Goal: Task Accomplishment & Management: Use online tool/utility

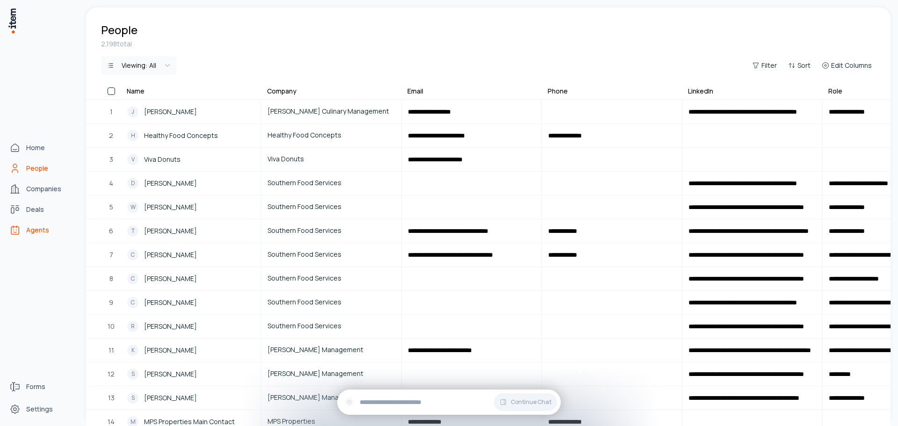
click at [49, 228] on link "Agents" at bounding box center [41, 230] width 71 height 19
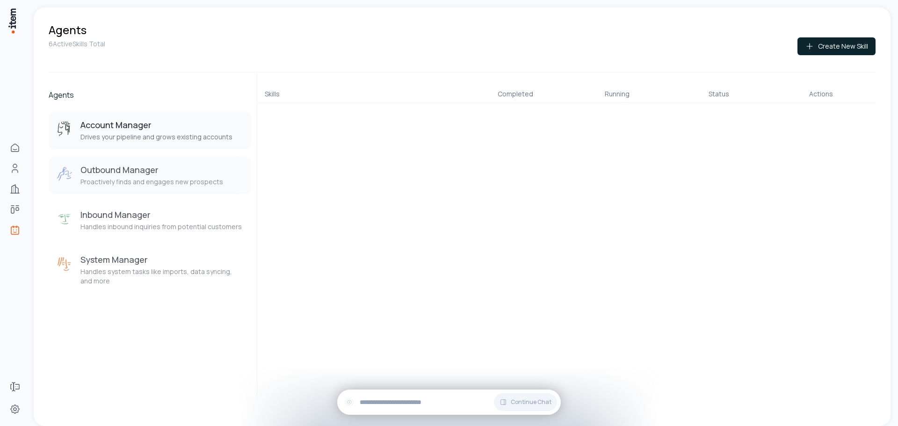
click at [179, 183] on p "Proactively finds and engages new prospects" at bounding box center [151, 181] width 143 height 9
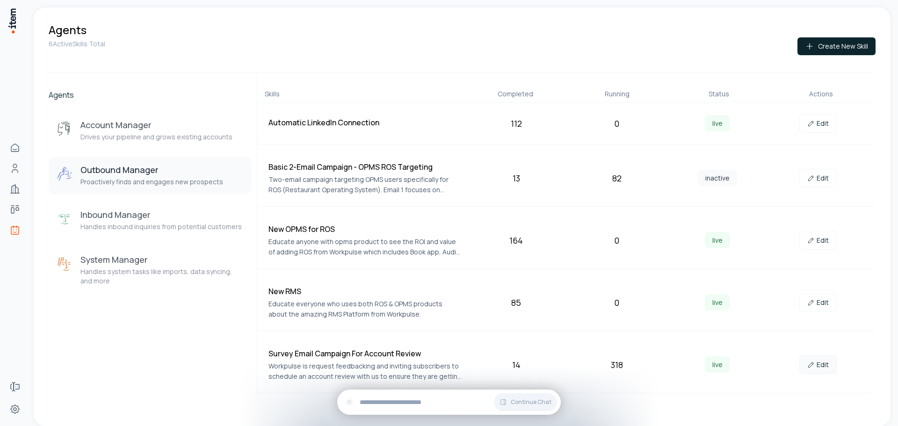
click at [822, 365] on link "Edit" at bounding box center [818, 365] width 37 height 19
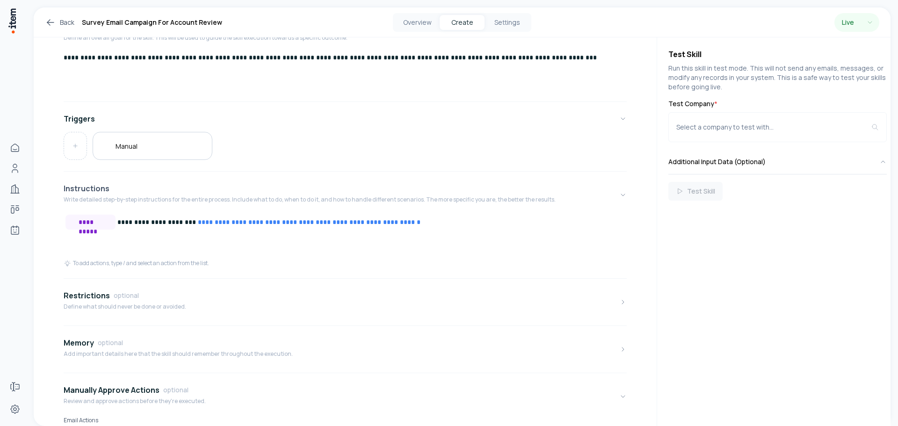
scroll to position [94, 0]
click at [145, 298] on div "Restrictions optional" at bounding box center [125, 295] width 123 height 11
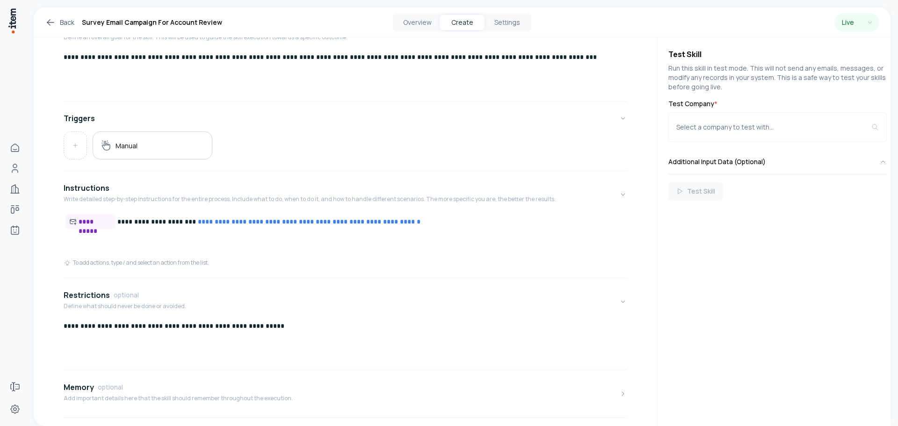
click at [65, 326] on p "**********" at bounding box center [342, 325] width 556 height 9
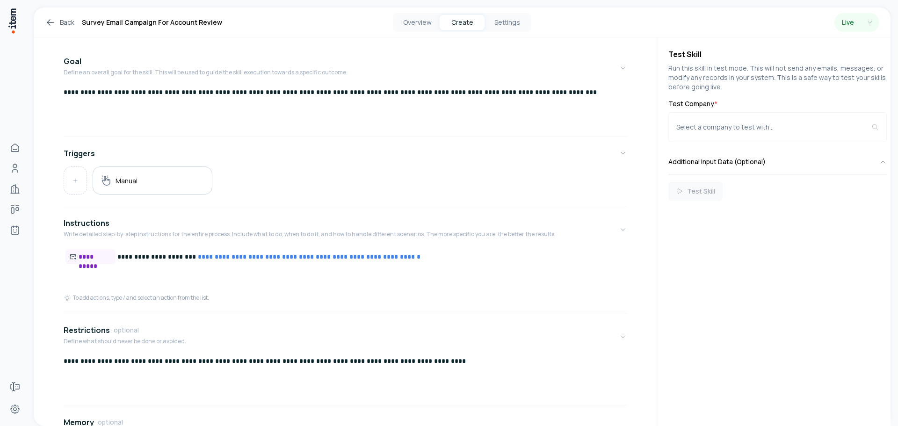
scroll to position [0, 0]
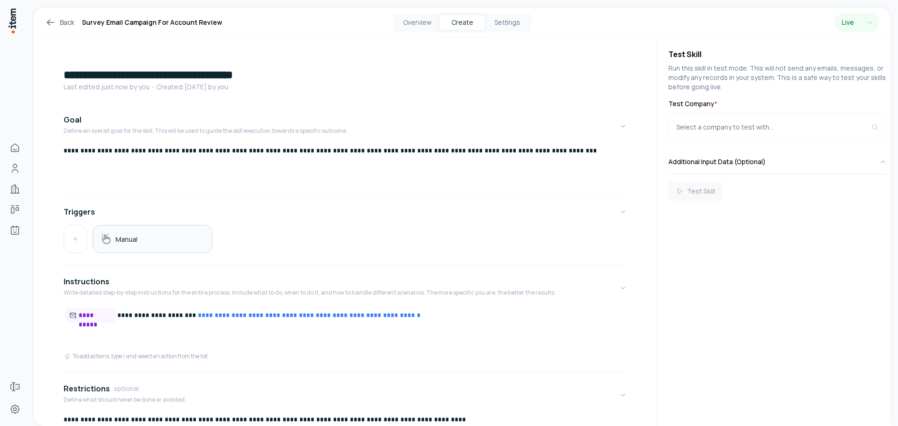
click at [174, 239] on div "Manual" at bounding box center [153, 239] width 104 height 12
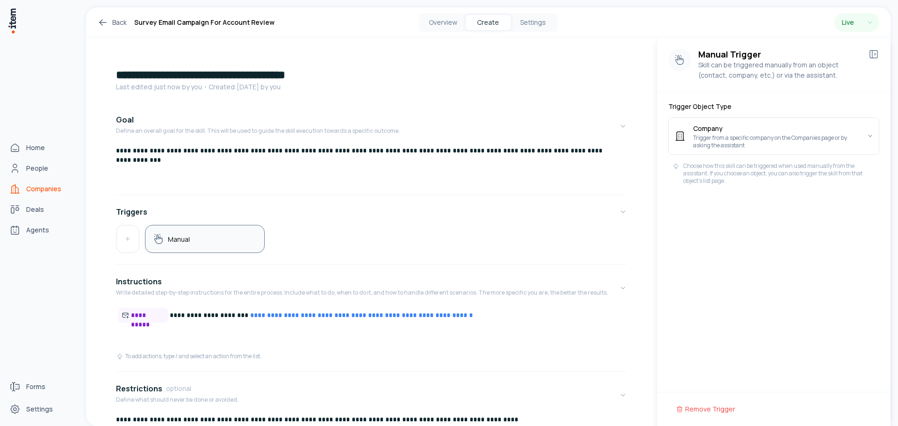
click at [38, 187] on span "Companies" at bounding box center [43, 188] width 35 height 9
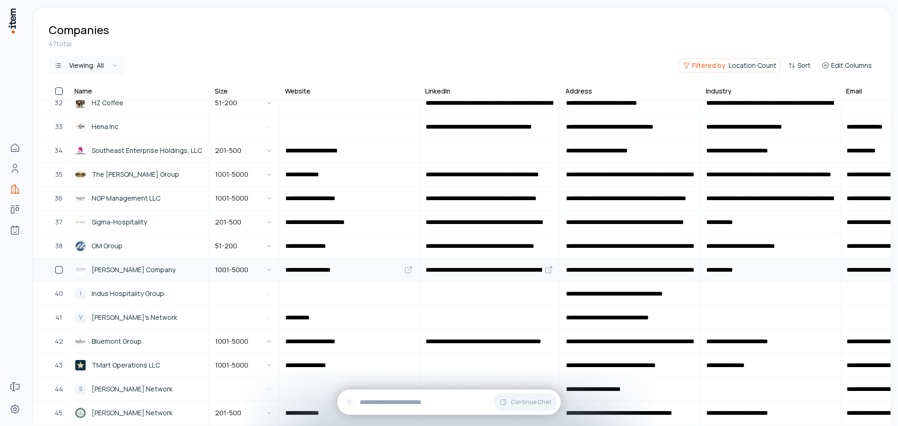
scroll to position [847, 0]
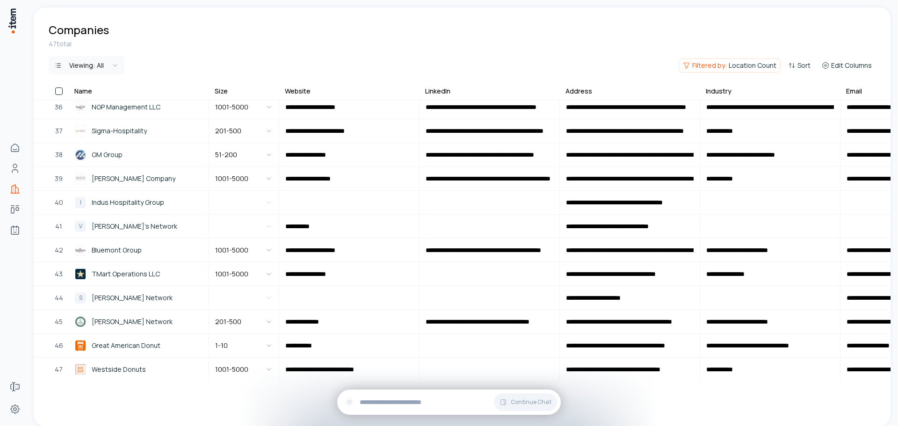
click at [57, 89] on button "button" at bounding box center [58, 91] width 7 height 7
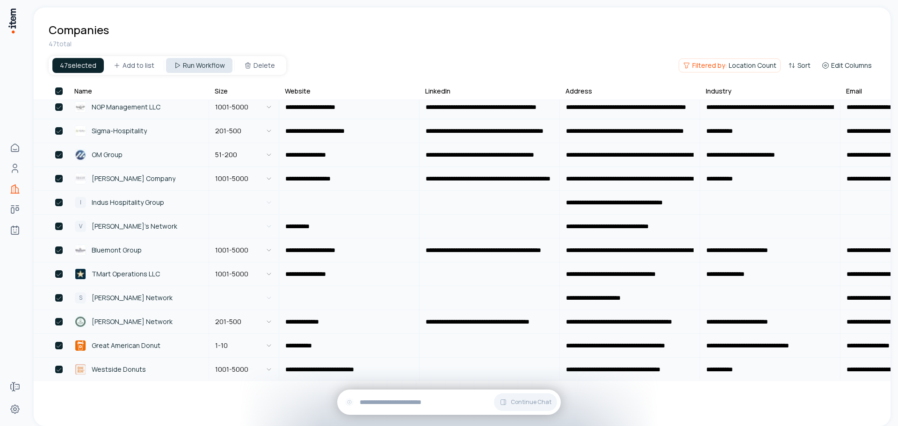
click at [188, 60] on html "**********" at bounding box center [449, 213] width 898 height 426
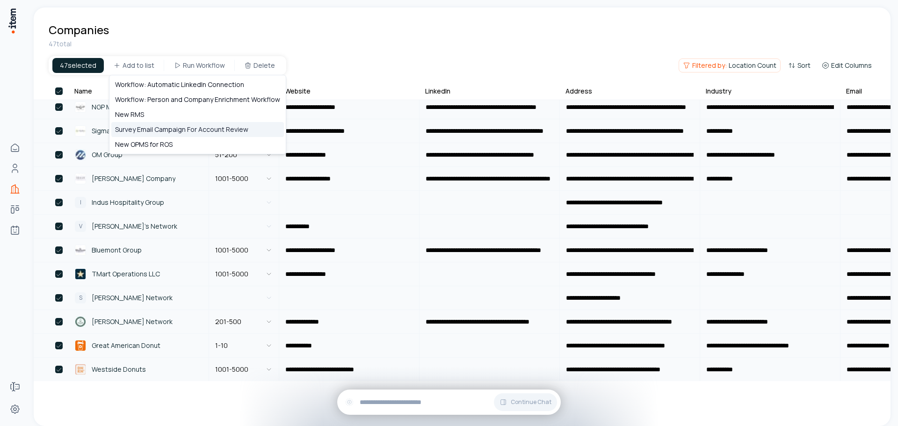
click at [173, 130] on div "Survey Email Campaign For Account Review" at bounding box center [197, 129] width 173 height 15
